Goal: Task Accomplishment & Management: Use online tool/utility

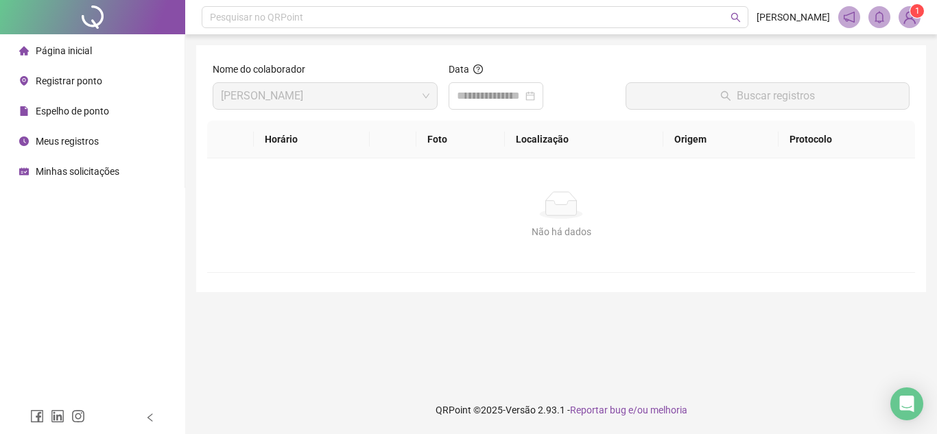
click at [105, 50] on li "Página inicial" at bounding box center [92, 50] width 179 height 27
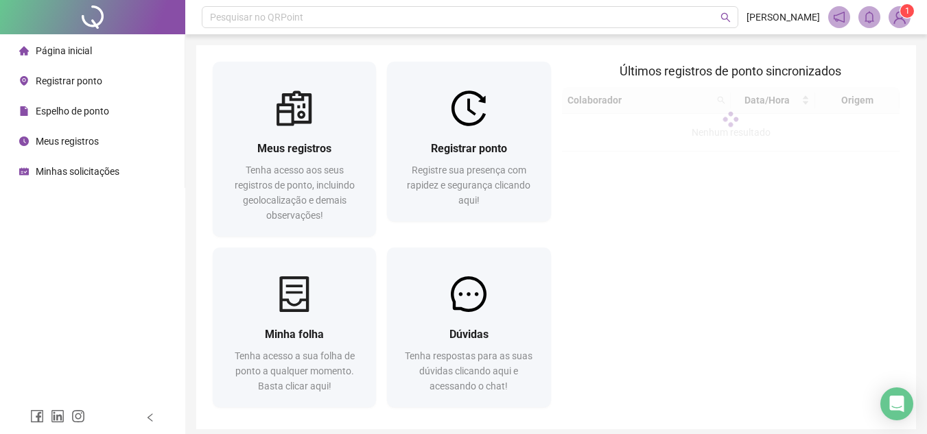
click at [97, 81] on span "Registrar ponto" at bounding box center [69, 80] width 67 height 11
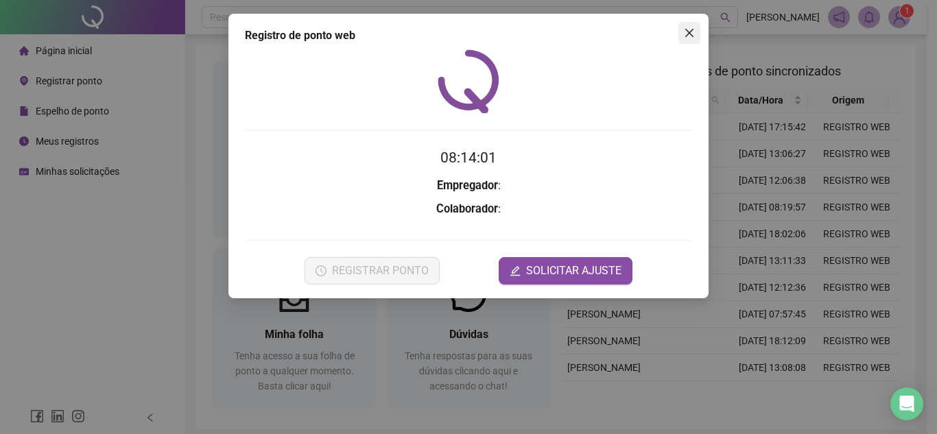
click at [695, 34] on span "Close" at bounding box center [690, 32] width 22 height 11
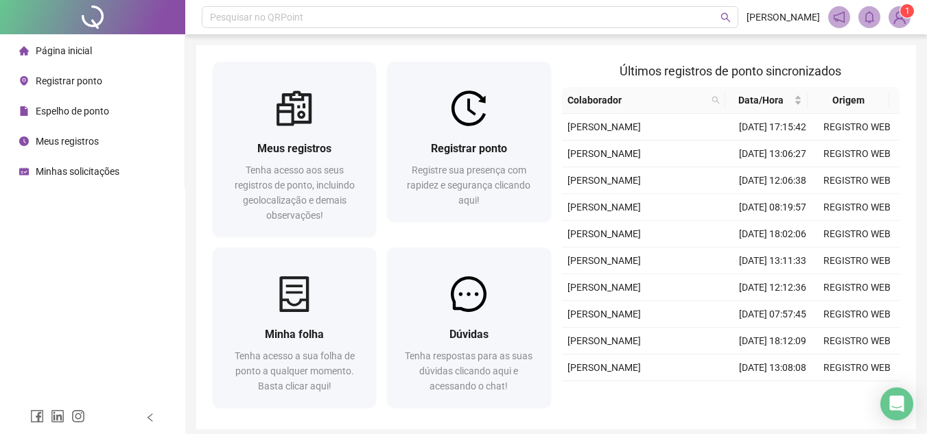
click at [99, 80] on span "Registrar ponto" at bounding box center [69, 80] width 67 height 11
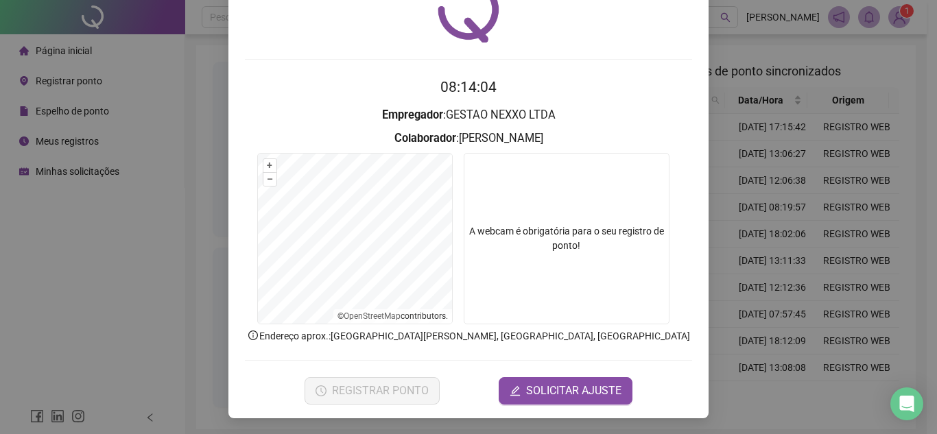
scroll to position [71, 0]
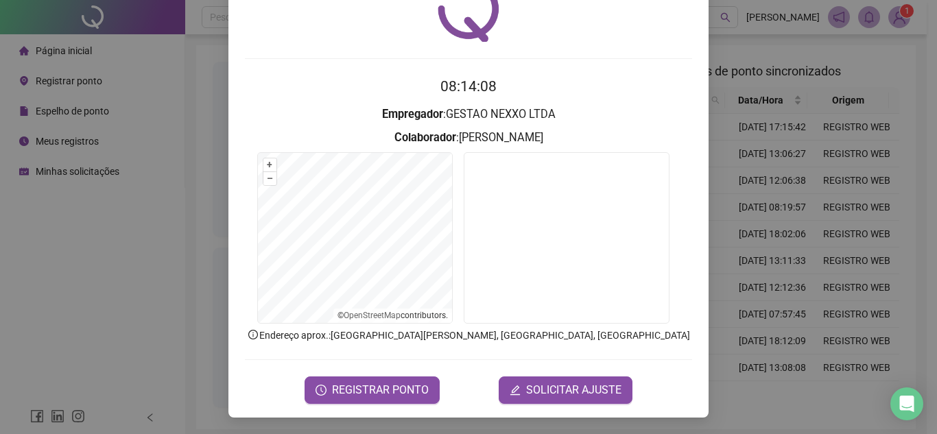
click at [420, 386] on span "REGISTRAR PONTO" at bounding box center [380, 390] width 97 height 16
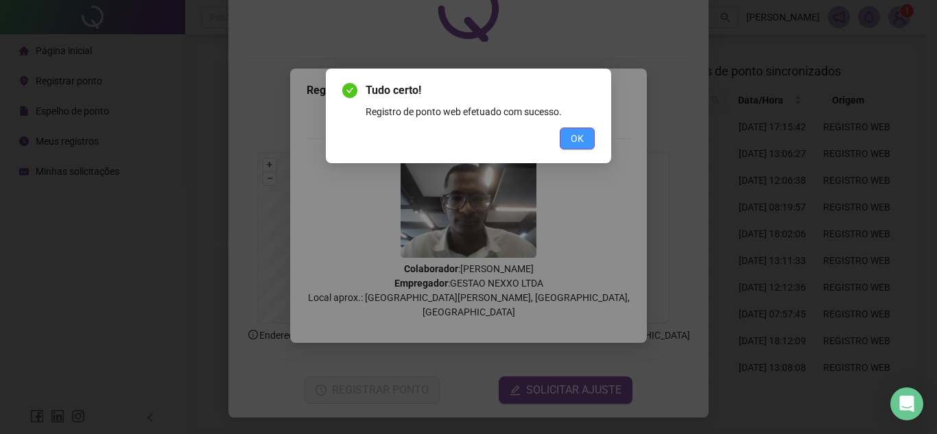
click at [591, 130] on button "OK" at bounding box center [577, 139] width 35 height 22
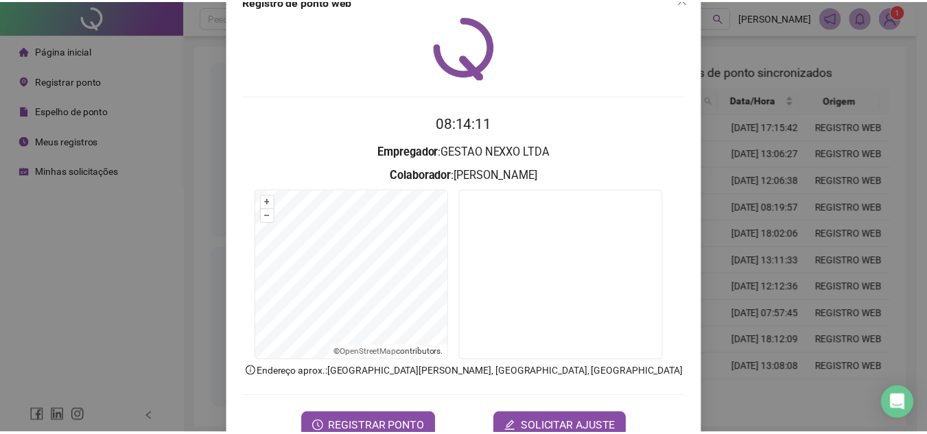
scroll to position [0, 0]
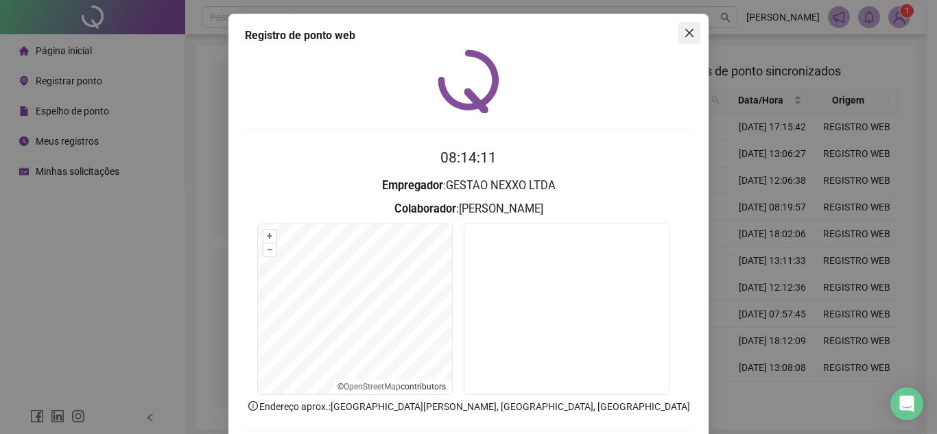
click at [691, 34] on span "Close" at bounding box center [690, 32] width 22 height 11
